Goal: Information Seeking & Learning: Learn about a topic

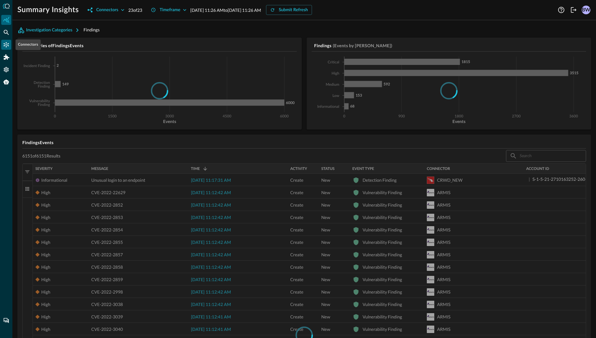
click at [8, 45] on icon "Connectors" at bounding box center [6, 44] width 5 height 5
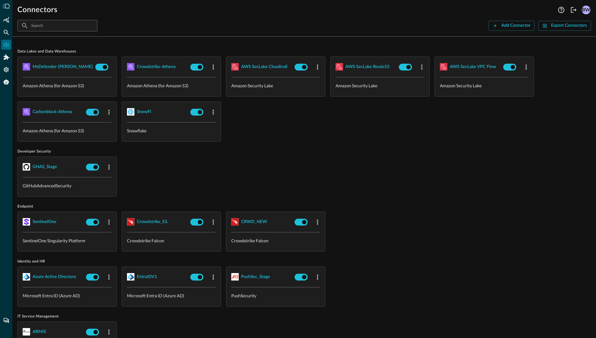
click at [312, 133] on div "MsDefender-Athena Amazon Athena (for Amazon S3) Crowdstrike-Athena Amazon Athen…" at bounding box center [304, 99] width 574 height 85
click at [306, 123] on div "MsDefender-Athena Amazon Athena (for Amazon S3) Crowdstrike-Athena Amazon Athen…" at bounding box center [304, 99] width 574 height 85
click at [268, 114] on div "MsDefender-Athena Amazon Athena (for Amazon S3) Crowdstrike-Athena Amazon Athen…" at bounding box center [304, 99] width 574 height 85
click at [263, 66] on div "AWS SecLake Cloudtrail" at bounding box center [264, 67] width 46 height 8
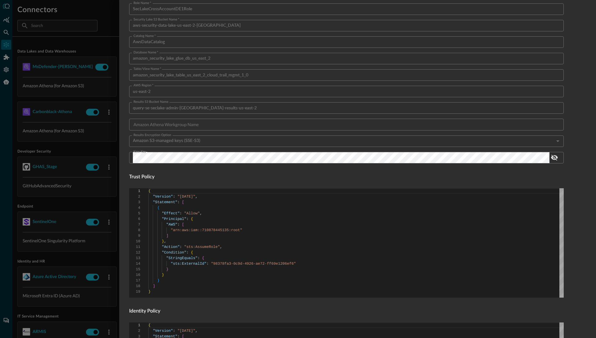
scroll to position [334, 0]
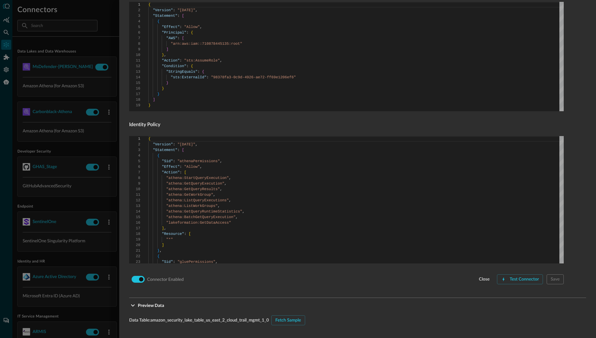
scroll to position [528, 0]
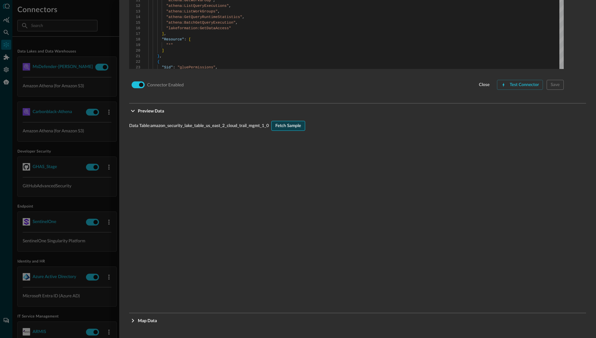
click at [288, 125] on div "Fetch Sample" at bounding box center [288, 126] width 26 height 8
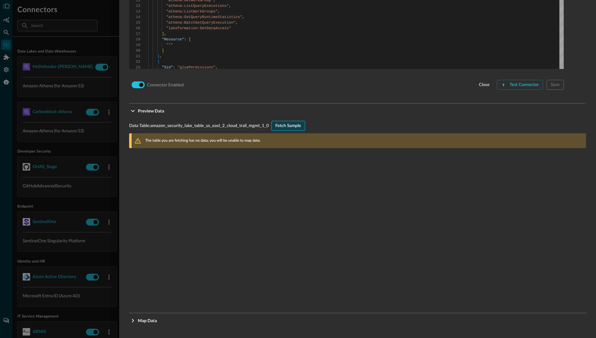
click at [290, 127] on div "Fetch Sample" at bounding box center [288, 126] width 26 height 8
click at [110, 21] on div at bounding box center [298, 169] width 596 height 338
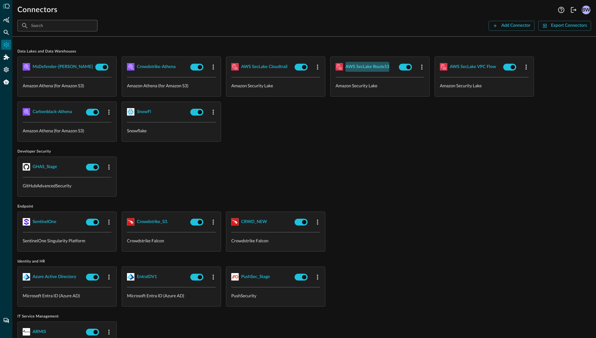
click at [366, 67] on div "AWS SecLake Route53" at bounding box center [368, 67] width 44 height 8
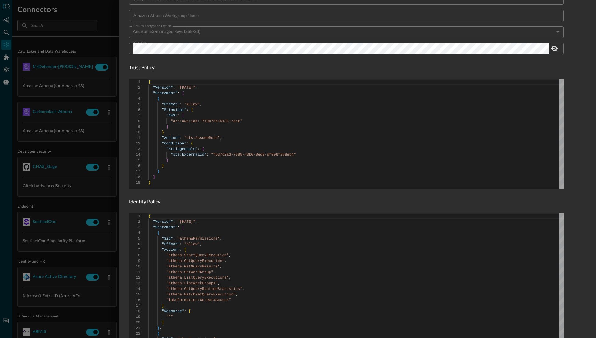
scroll to position [334, 0]
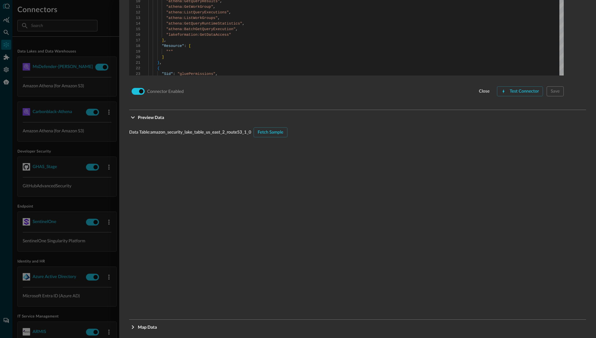
scroll to position [528, 0]
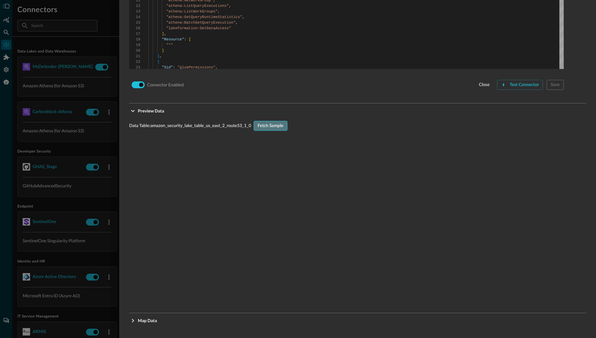
click at [270, 125] on div "Fetch Sample" at bounding box center [271, 126] width 26 height 8
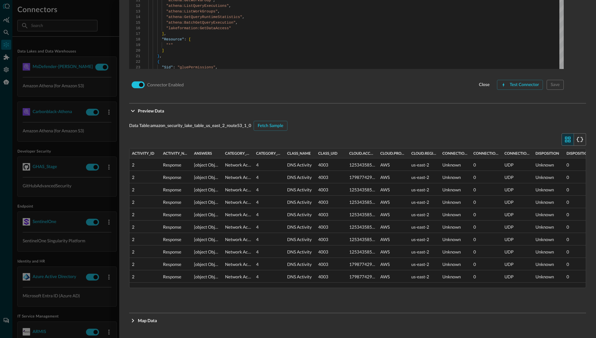
click at [114, 99] on div at bounding box center [298, 169] width 596 height 338
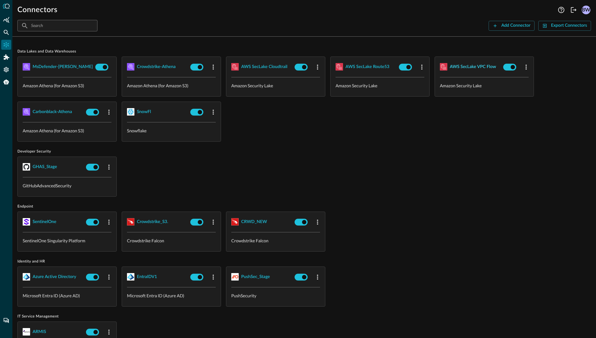
click at [471, 69] on div "AWS SecLake VPC Flow" at bounding box center [473, 67] width 46 height 8
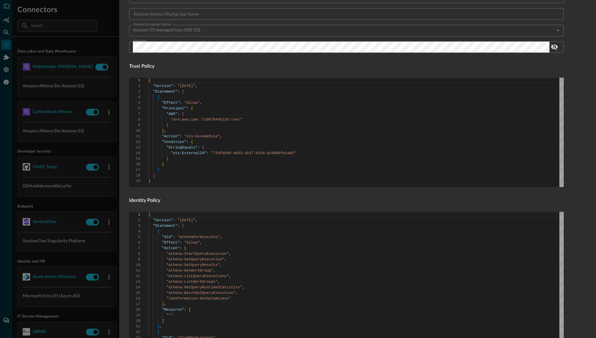
scroll to position [334, 0]
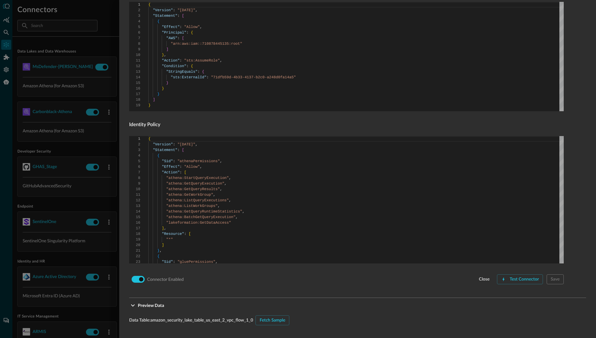
scroll to position [528, 0]
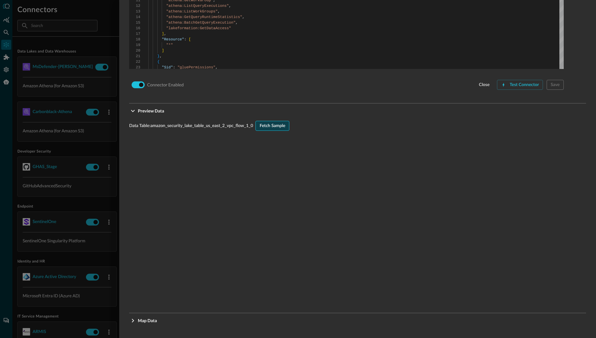
click at [270, 124] on div "Fetch Sample" at bounding box center [273, 126] width 26 height 8
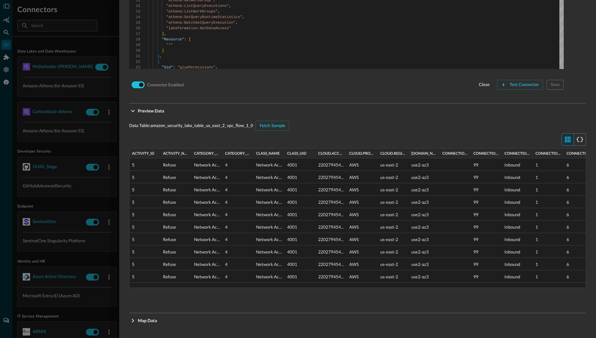
click at [182, 132] on div "Data Table: amazon_security_lake_table_us_east_2_vpc_flow_1_0 Fetch Sample Drag…" at bounding box center [357, 210] width 457 height 179
click at [104, 47] on div at bounding box center [298, 169] width 596 height 338
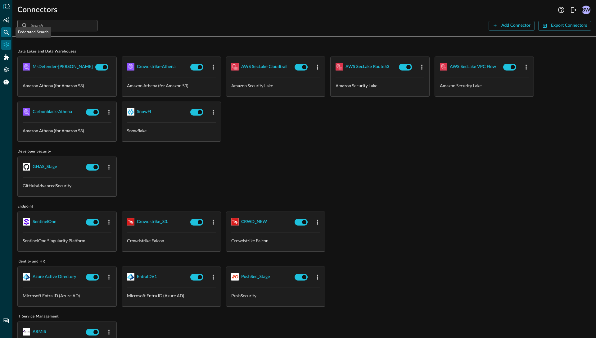
click at [6, 32] on icon "Federated Search" at bounding box center [6, 32] width 6 height 6
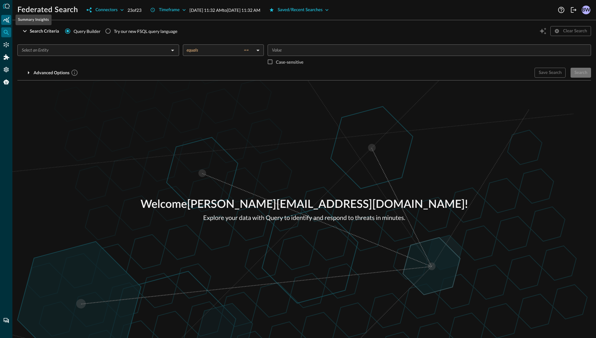
click at [7, 21] on icon "Summary Insights" at bounding box center [6, 20] width 6 height 6
